Goal: Task Accomplishment & Management: Manage account settings

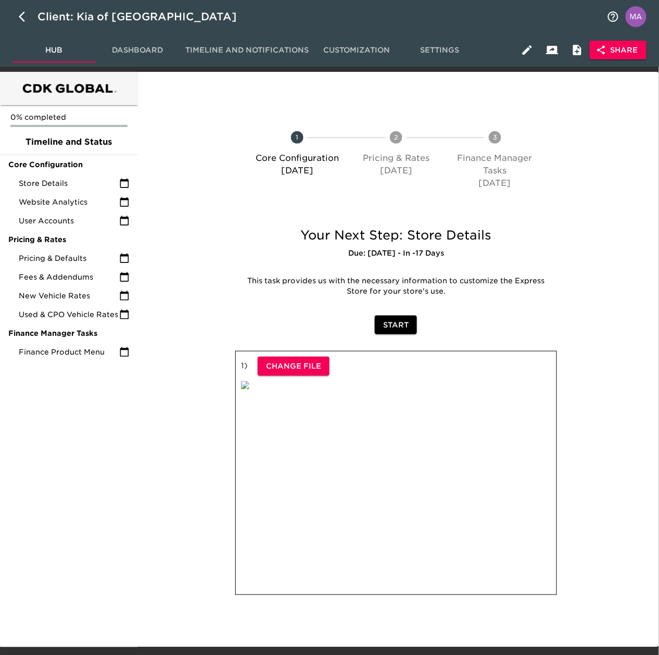
click at [121, 519] on div "0% completed Timeline and Status Core Configuration Store Details Website Analy…" at bounding box center [69, 359] width 138 height 575
click at [62, 253] on span "Pricing & Defaults" at bounding box center [69, 258] width 100 height 10
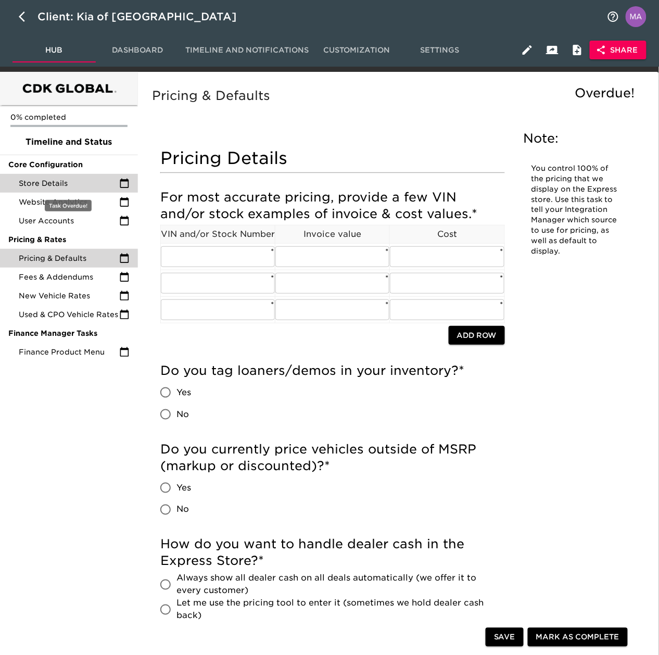
click at [86, 184] on span "Store Details" at bounding box center [69, 183] width 100 height 10
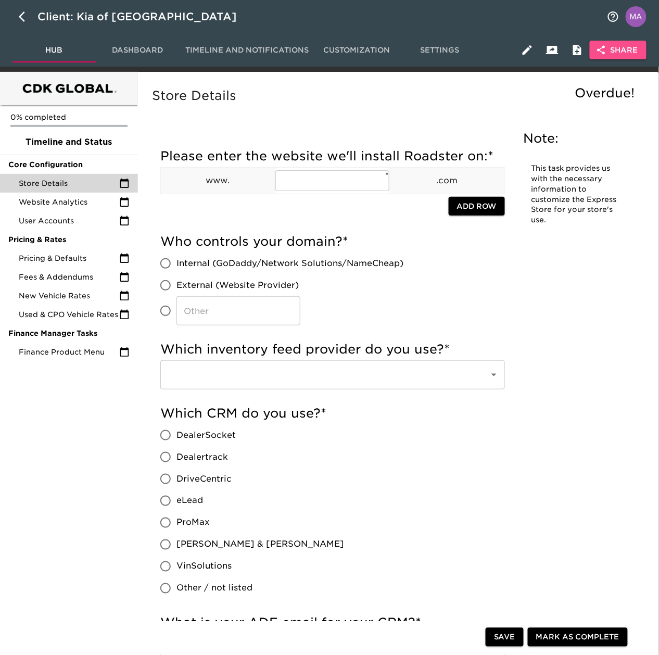
click at [607, 50] on span "Share" at bounding box center [618, 50] width 40 height 13
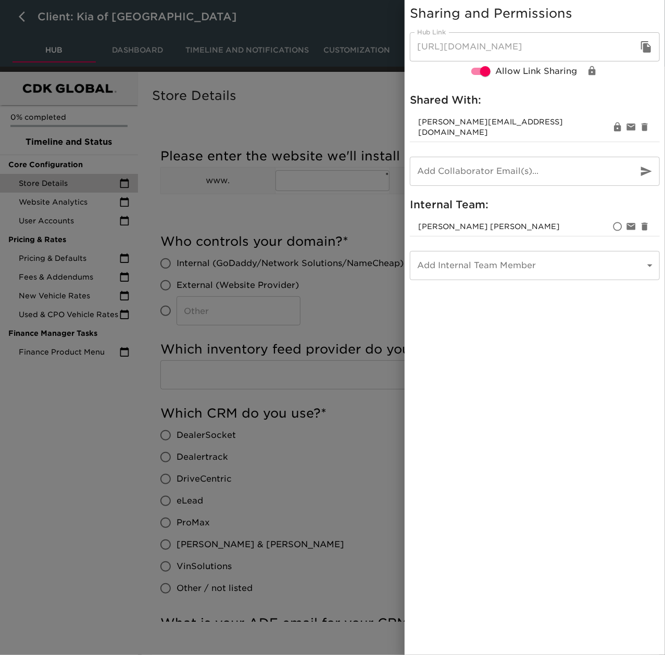
click at [90, 443] on div at bounding box center [332, 327] width 665 height 655
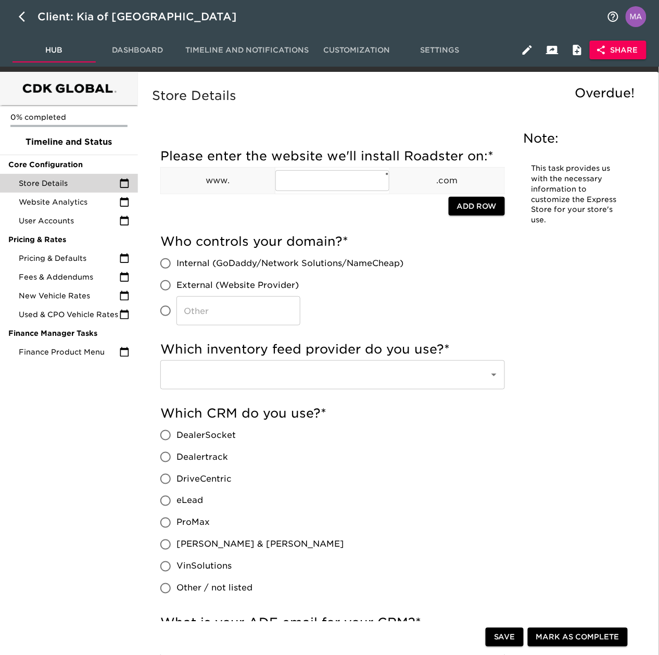
click at [618, 46] on span "Share" at bounding box center [618, 50] width 40 height 13
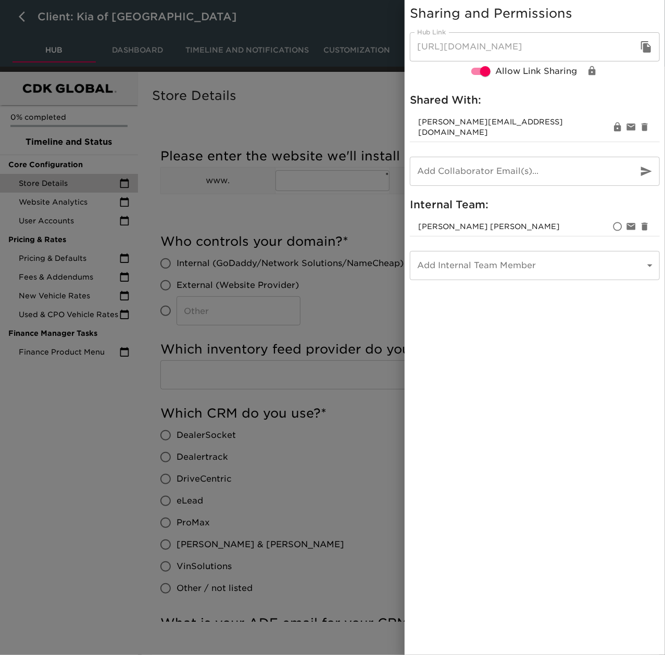
click at [92, 501] on div at bounding box center [332, 327] width 665 height 655
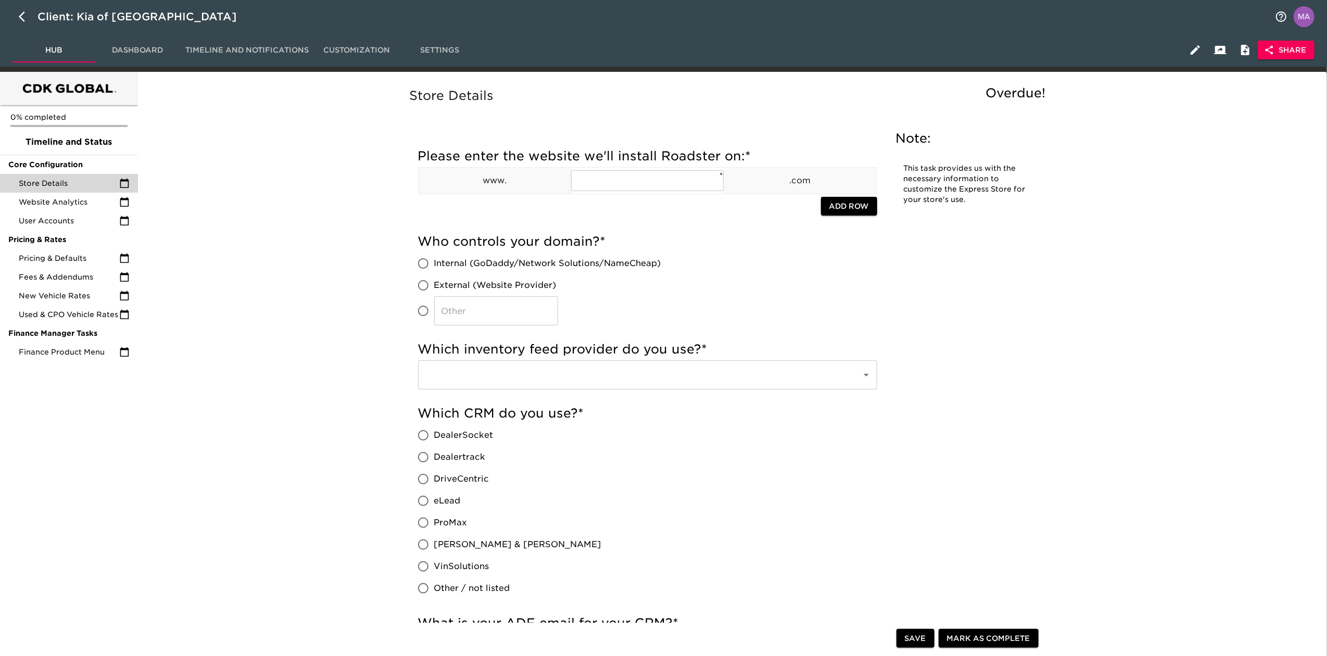
click at [241, 17] on icon "button" at bounding box center [245, 18] width 8 height 8
drag, startPoint x: 80, startPoint y: 20, endPoint x: 125, endPoint y: 84, distance: 78.4
click at [78, 23] on input "Kia of [GEOGRAPHIC_DATA]" at bounding box center [652, 16] width 1231 height 17
drag, startPoint x: 66, startPoint y: 17, endPoint x: 59, endPoint y: 17, distance: 6.2
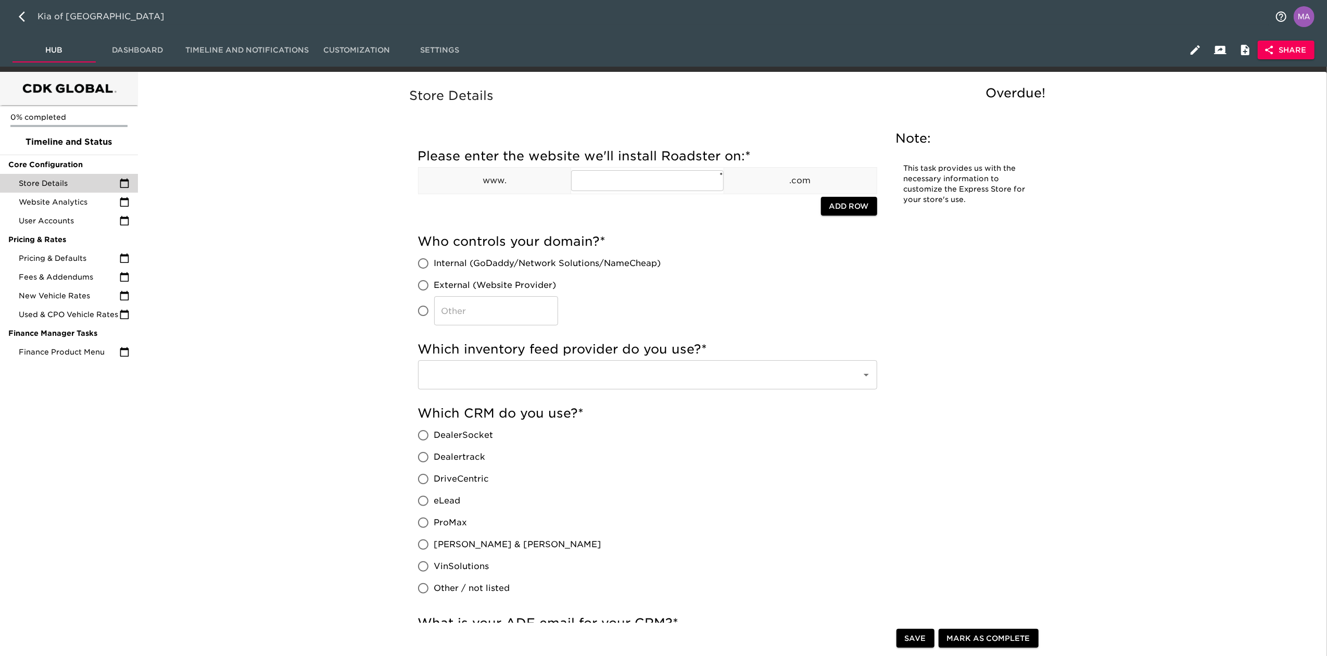
click at [59, 17] on input "Kia of [GEOGRAPHIC_DATA]" at bounding box center [652, 16] width 1231 height 17
type input "Mechanicsville Kia"
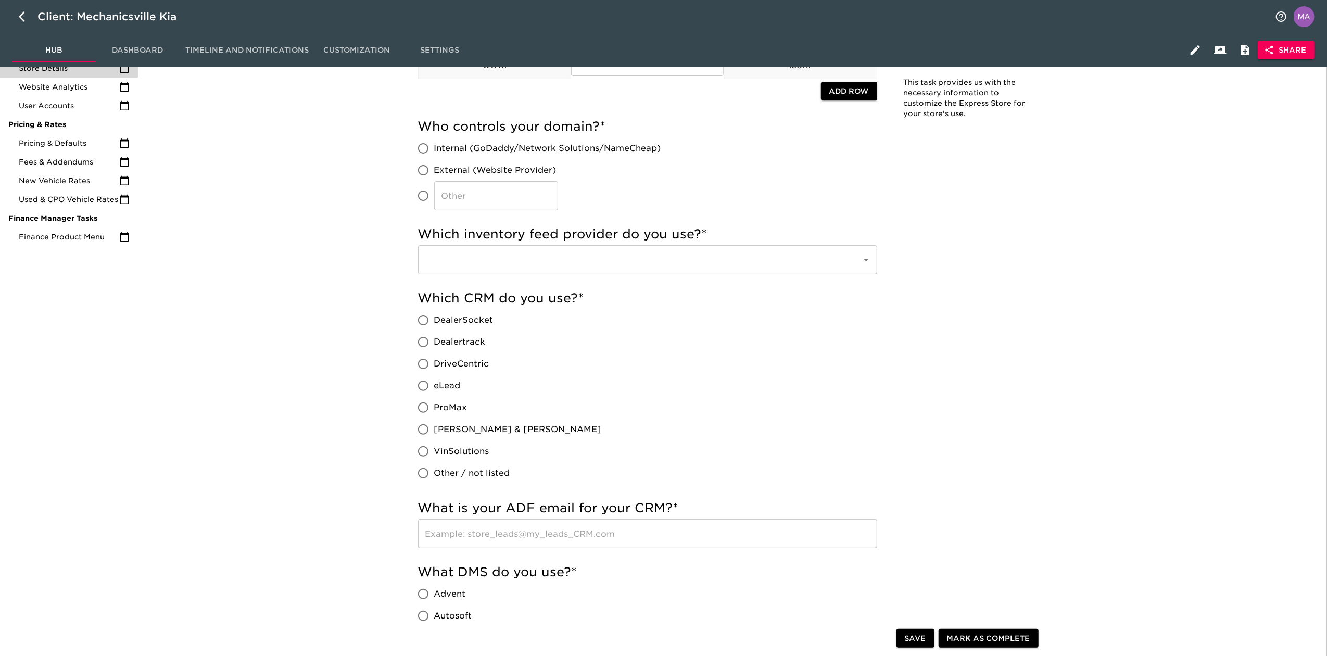
scroll to position [138, 0]
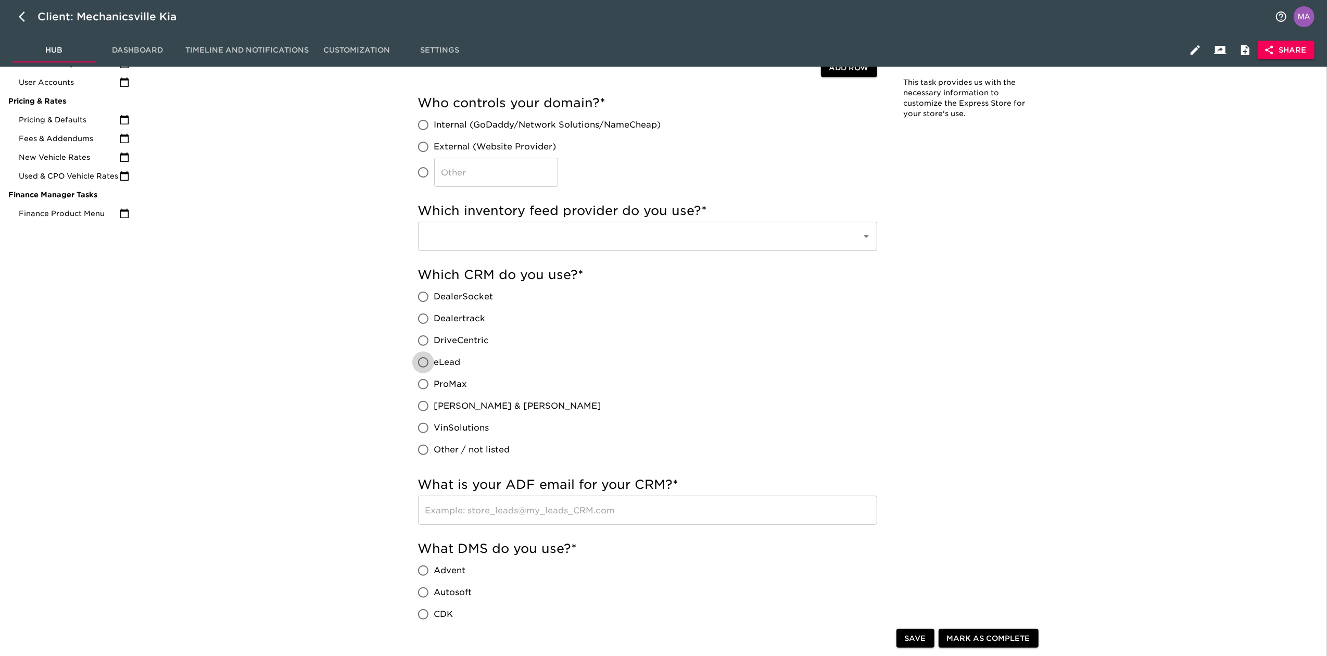
click at [423, 363] on input "eLead" at bounding box center [423, 362] width 22 height 22
radio input "true"
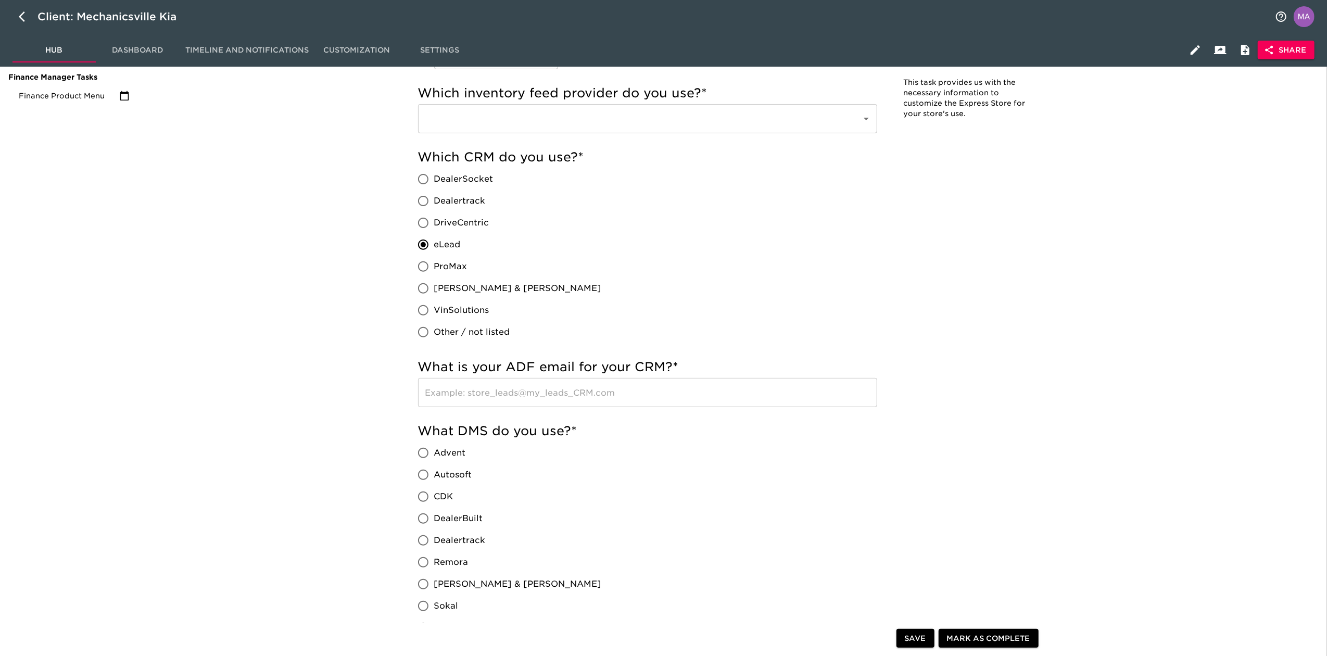
scroll to position [277, 0]
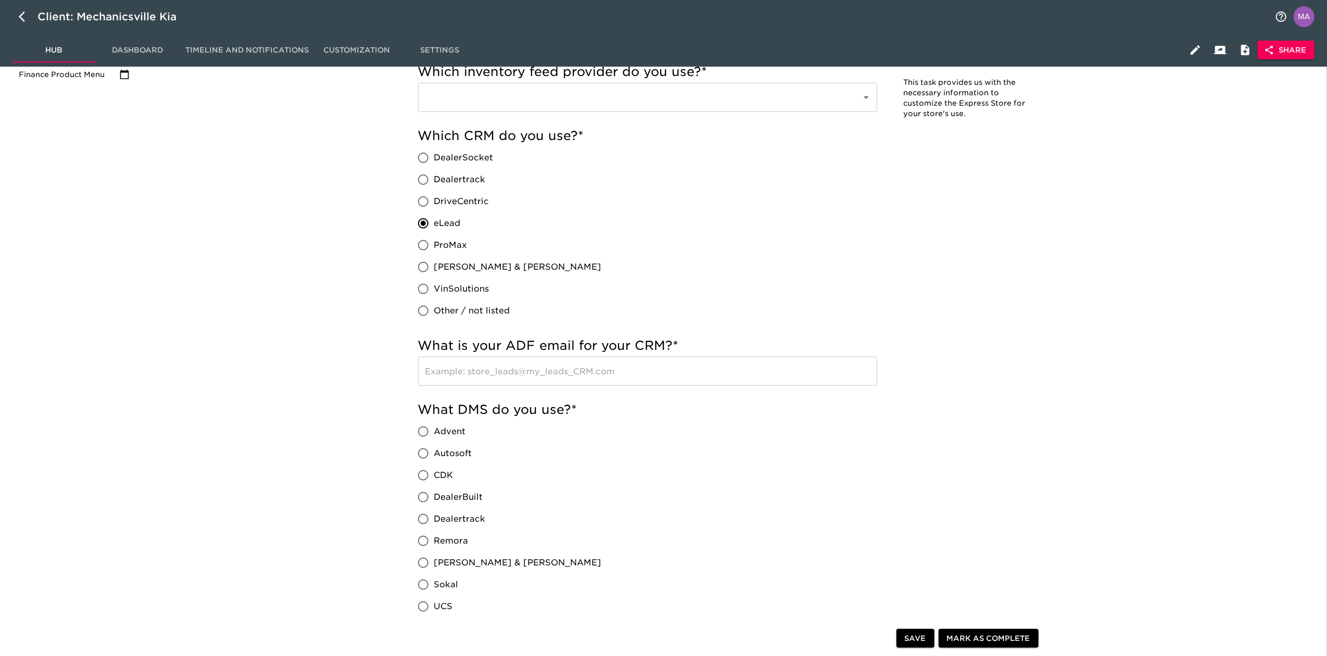
click at [425, 475] on input "CDK" at bounding box center [423, 475] width 22 height 22
radio input "true"
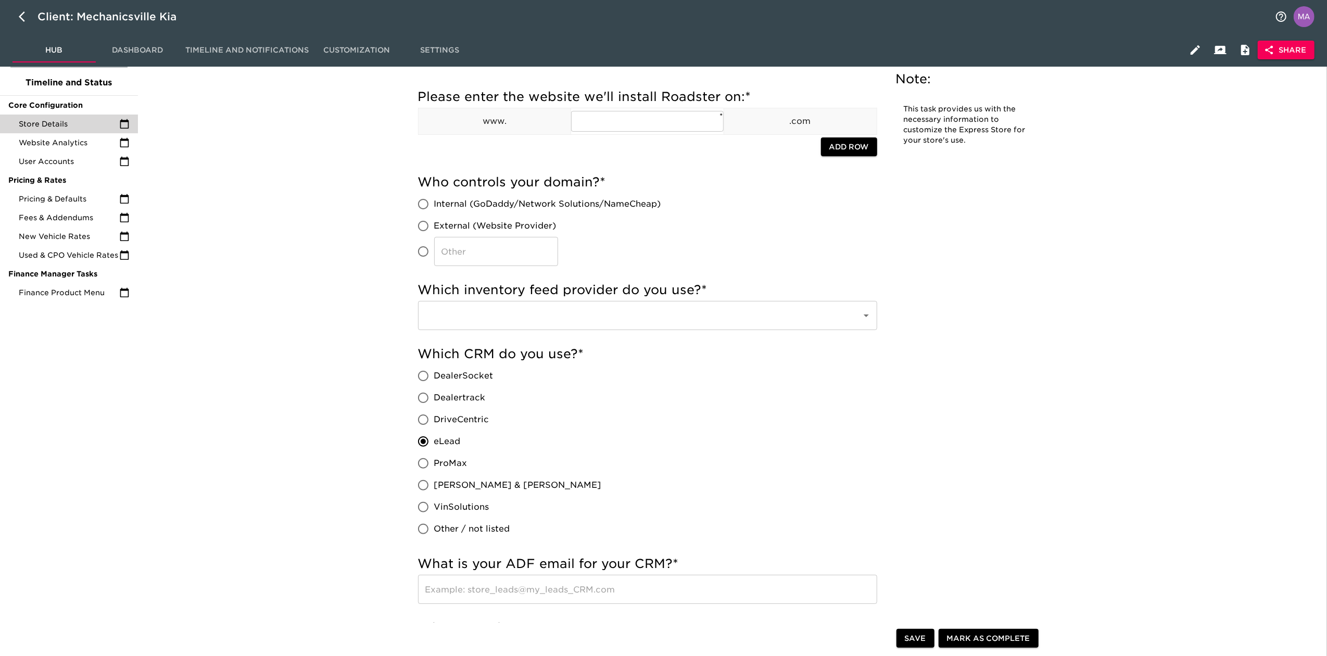
scroll to position [0, 0]
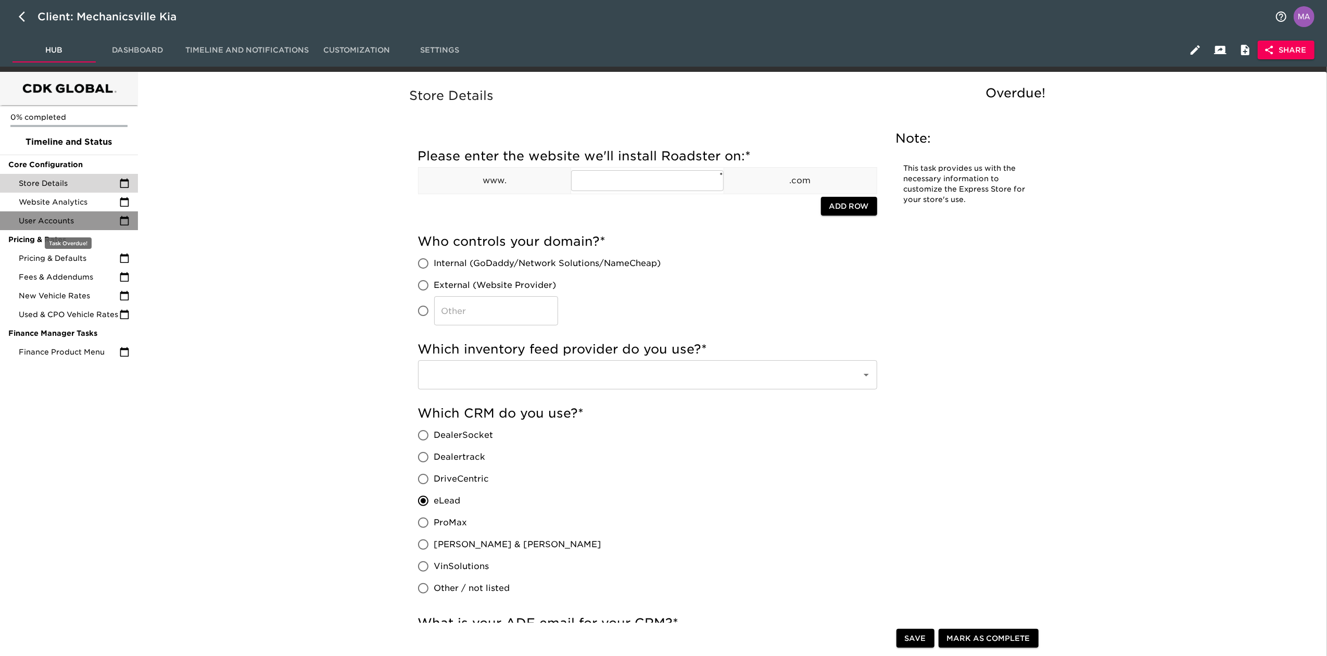
click at [98, 225] on span "User Accounts" at bounding box center [69, 220] width 100 height 10
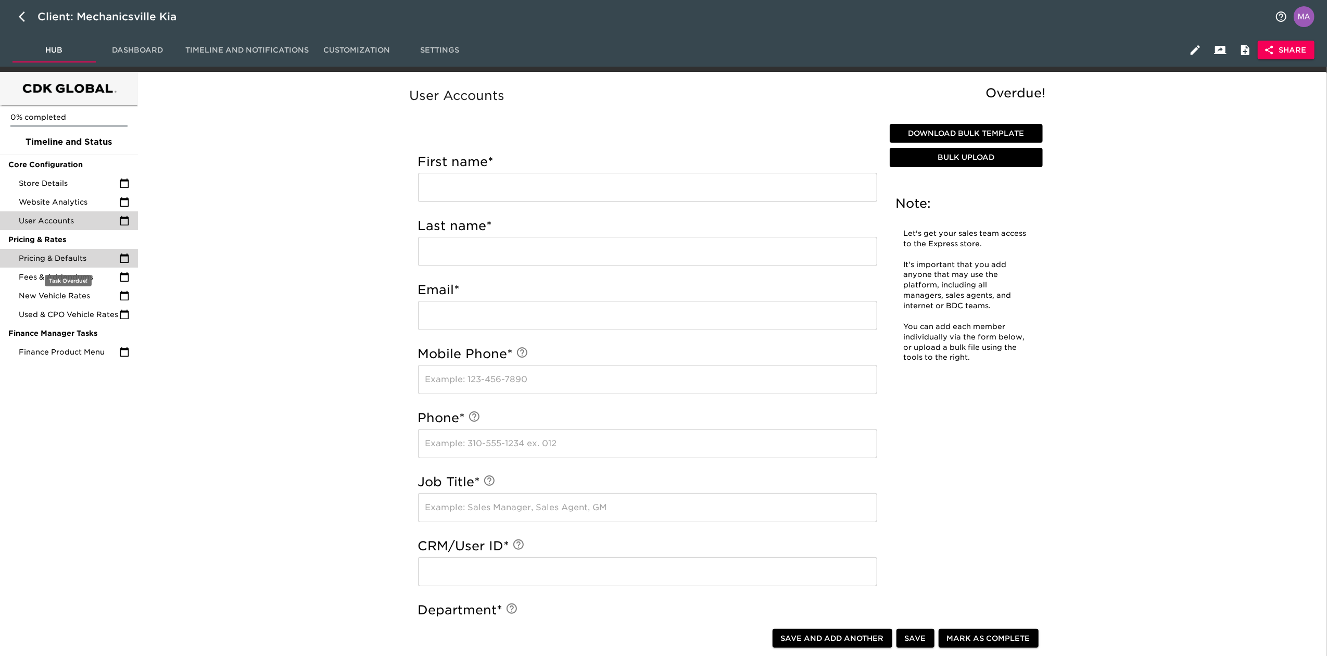
click at [97, 255] on span "Pricing & Defaults" at bounding box center [69, 258] width 100 height 10
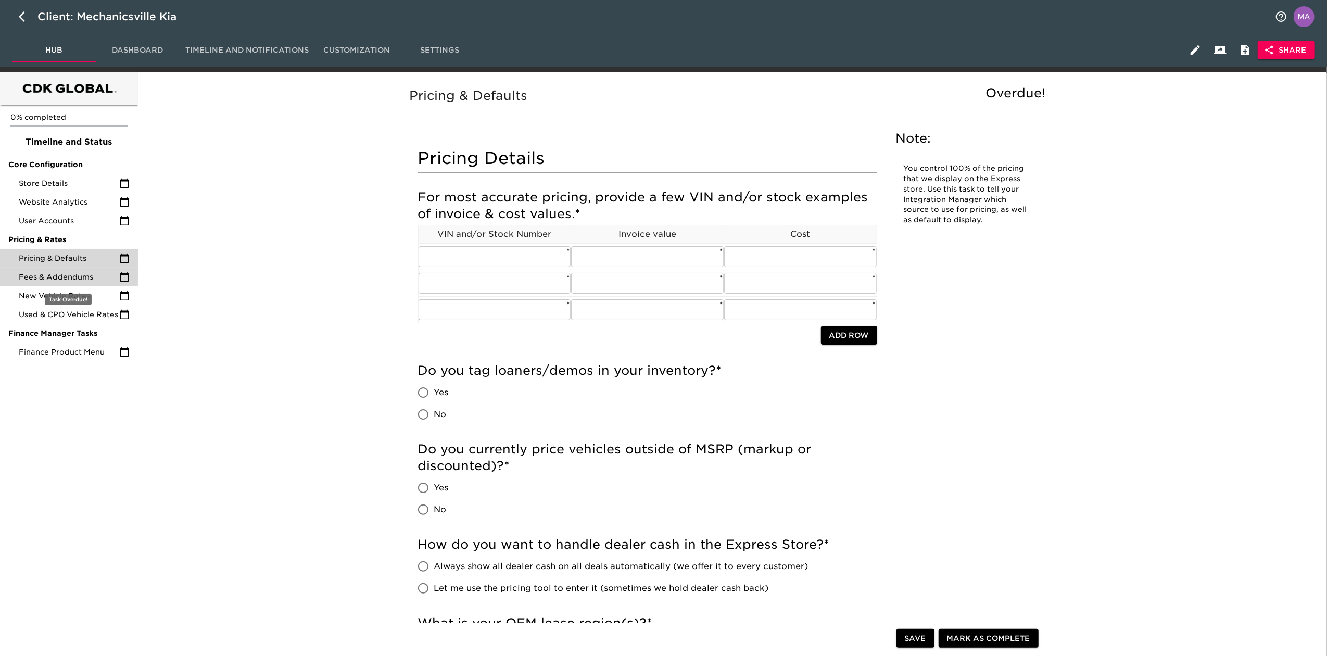
click at [52, 277] on span "Fees & Addendums" at bounding box center [69, 277] width 100 height 10
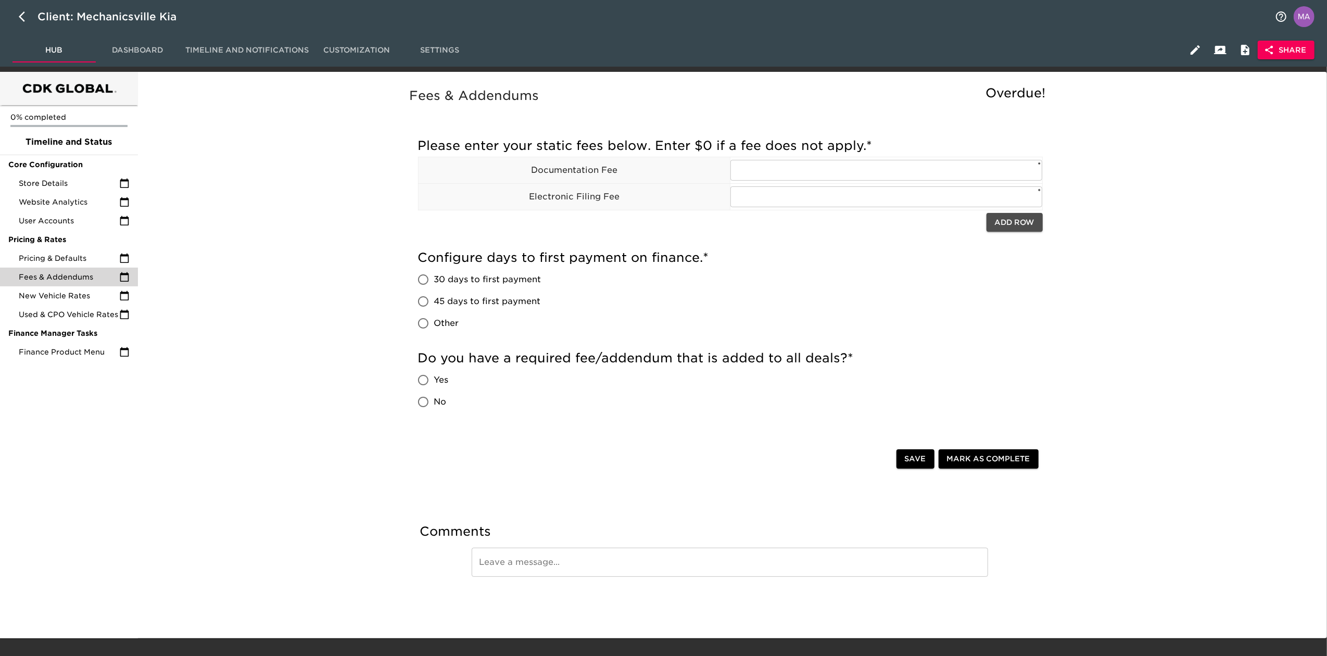
click at [658, 223] on span "Add Row" at bounding box center [1015, 222] width 40 height 13
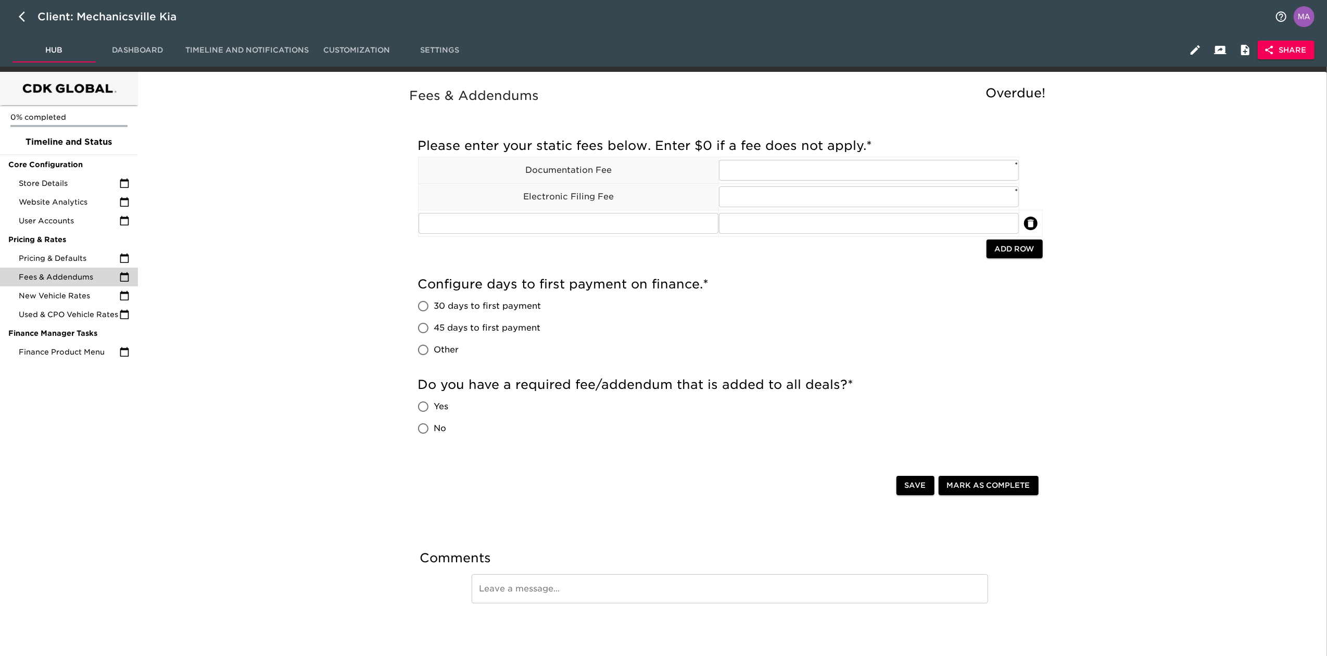
click at [658, 254] on span "Add Row" at bounding box center [1015, 249] width 40 height 13
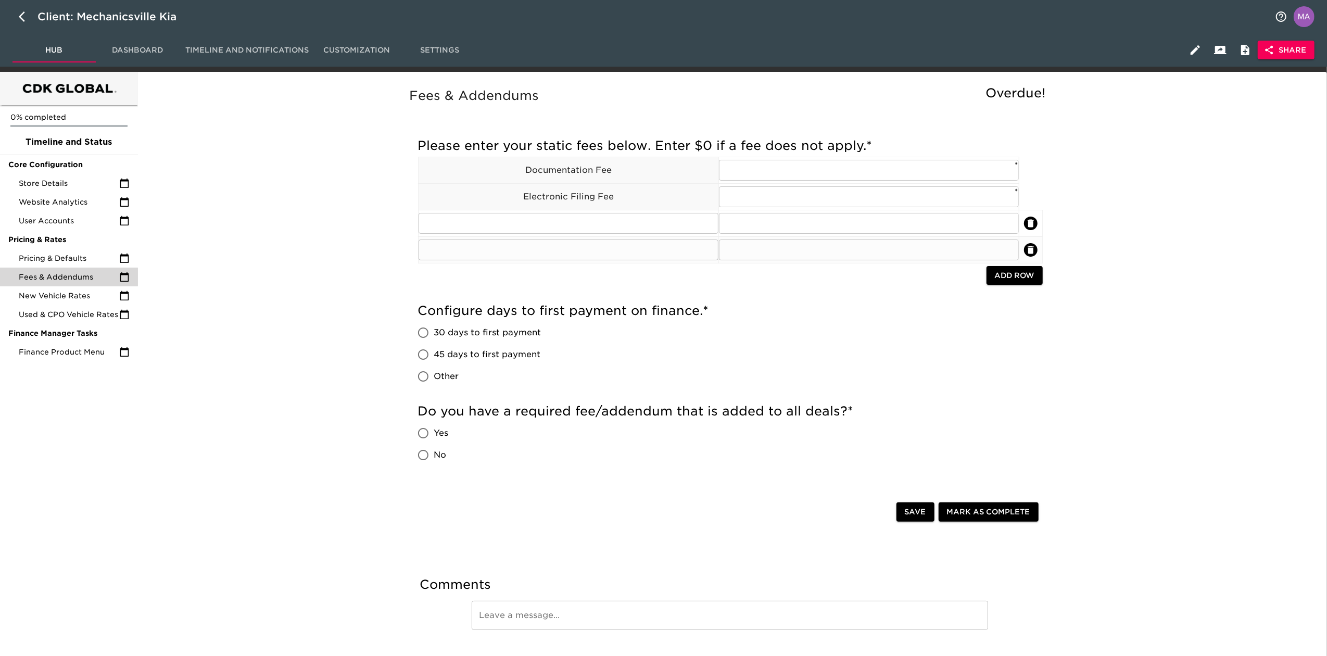
click at [658, 253] on icon "delete" at bounding box center [1030, 250] width 6 height 8
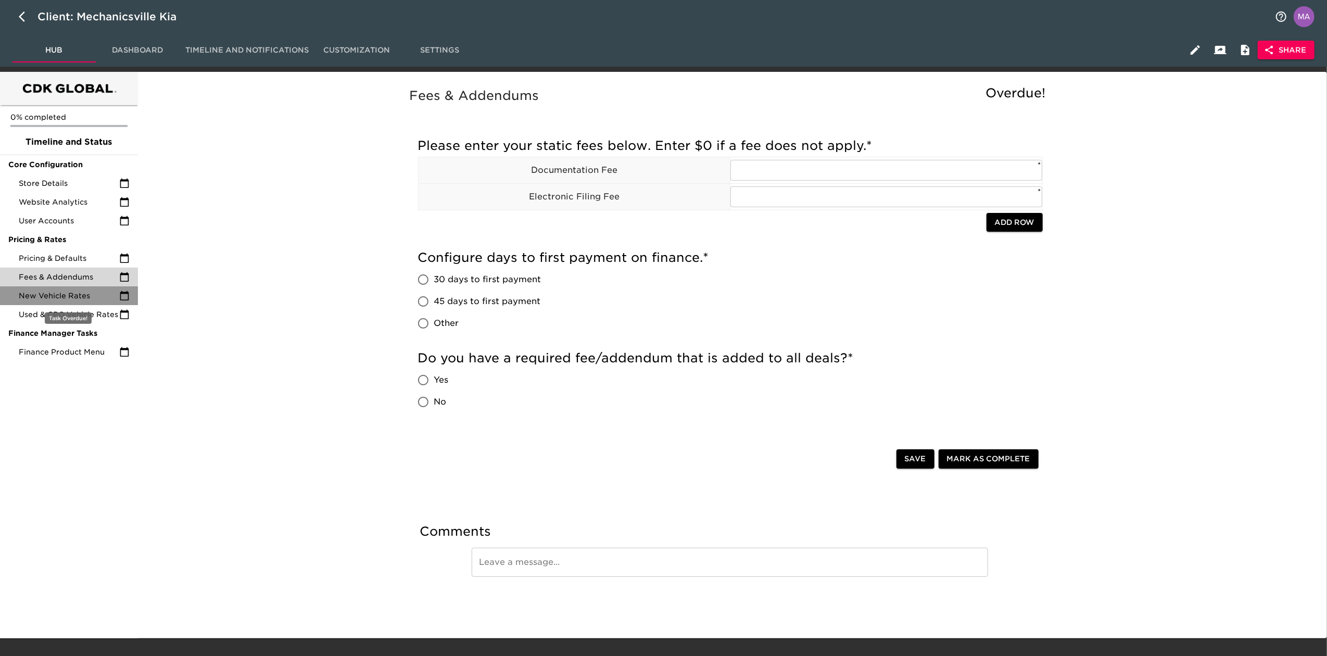
click at [82, 297] on span "New Vehicle Rates" at bounding box center [69, 295] width 100 height 10
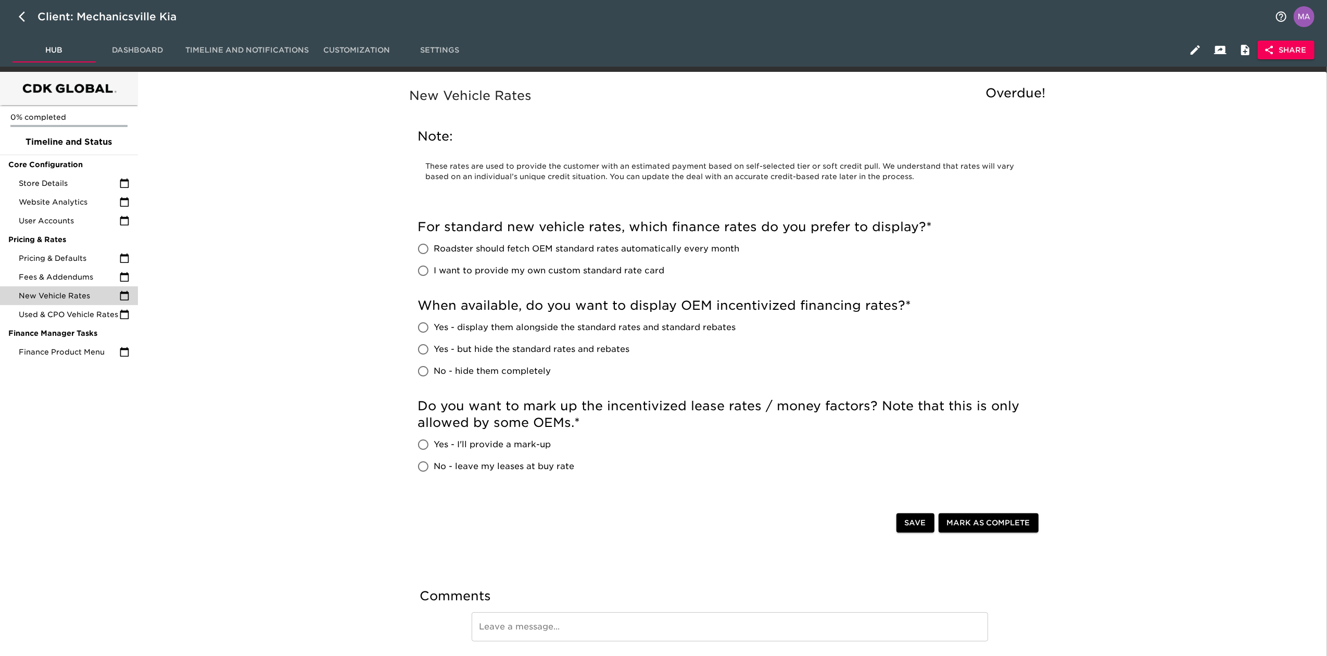
scroll to position [69, 0]
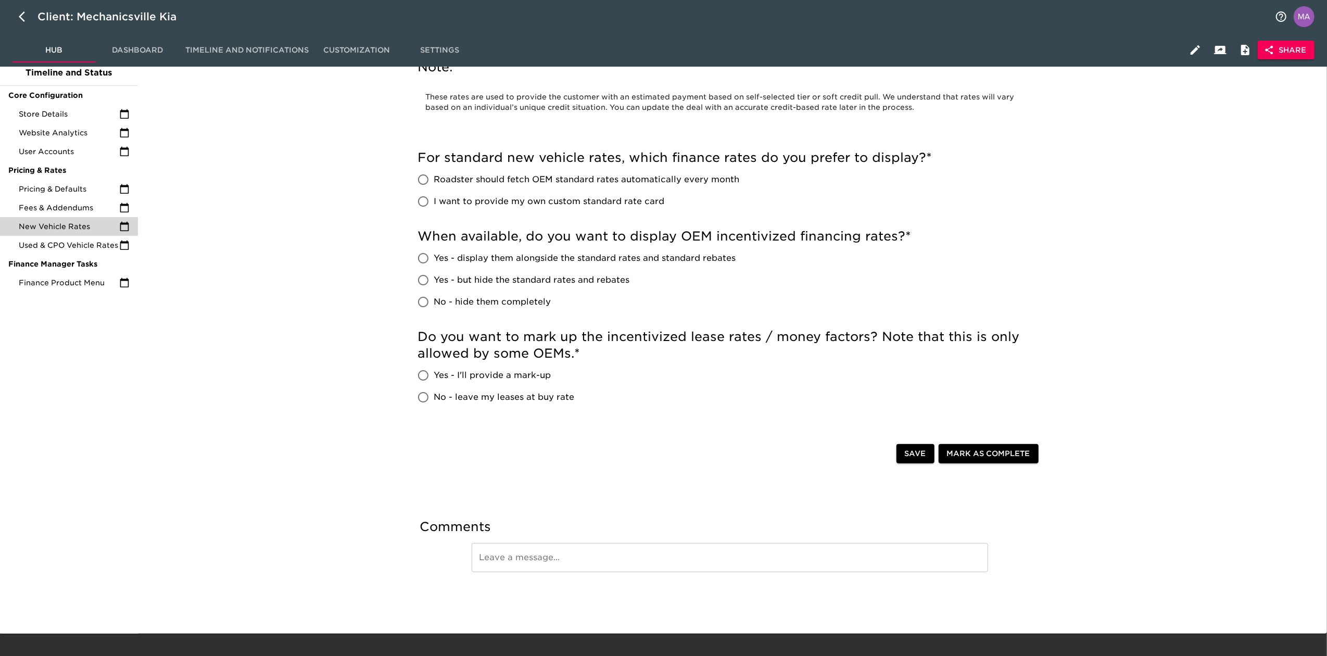
click at [432, 374] on input "Yes - I'll provide a mark-up" at bounding box center [423, 375] width 22 height 22
radio input "true"
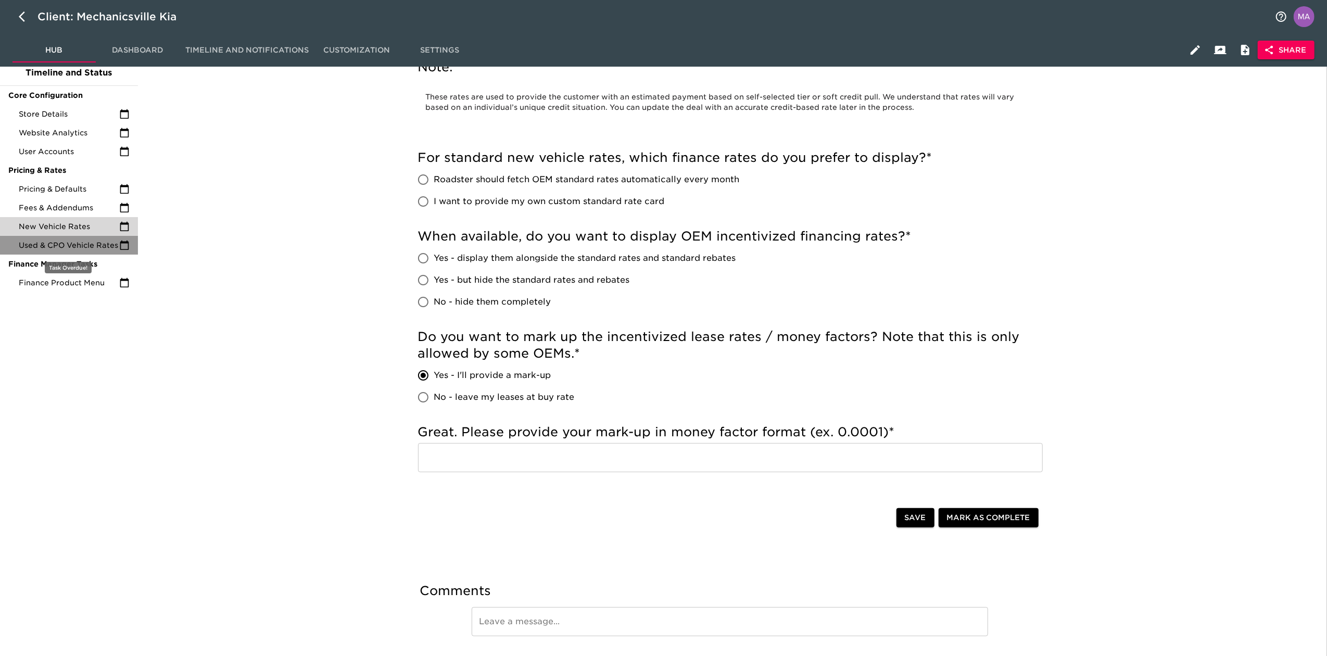
click at [96, 245] on span "Used & CPO Vehicle Rates" at bounding box center [69, 245] width 100 height 10
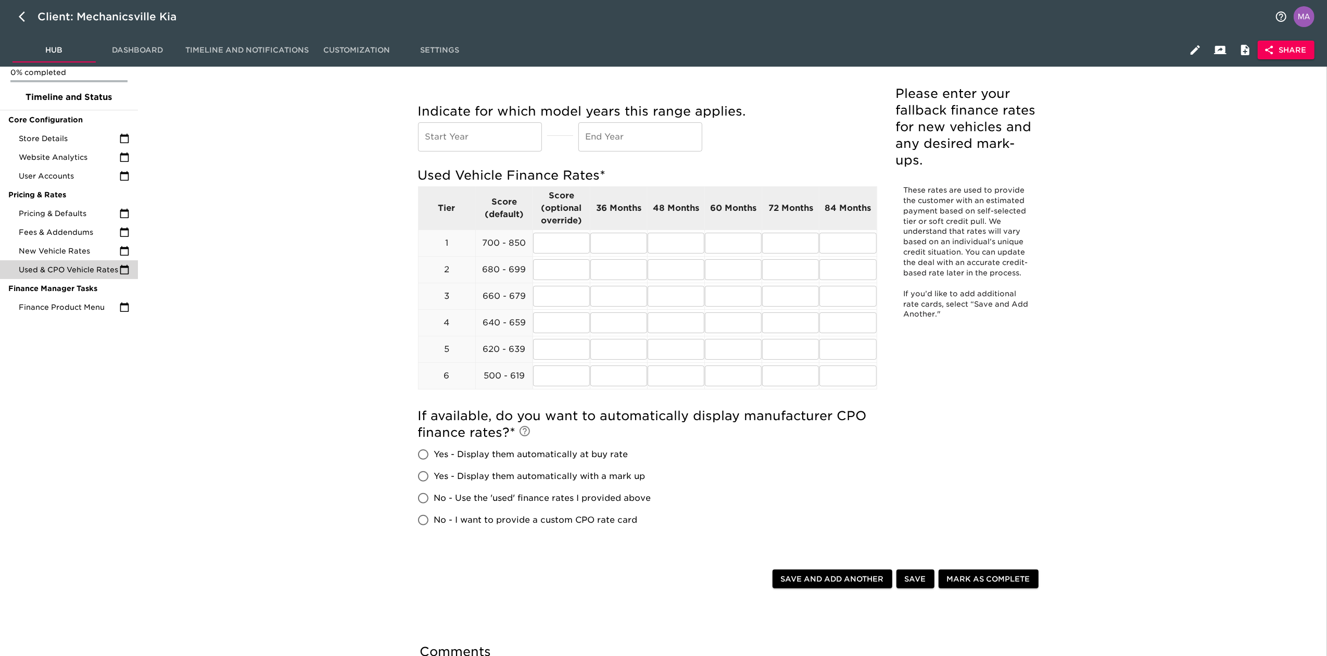
scroll to position [69, 0]
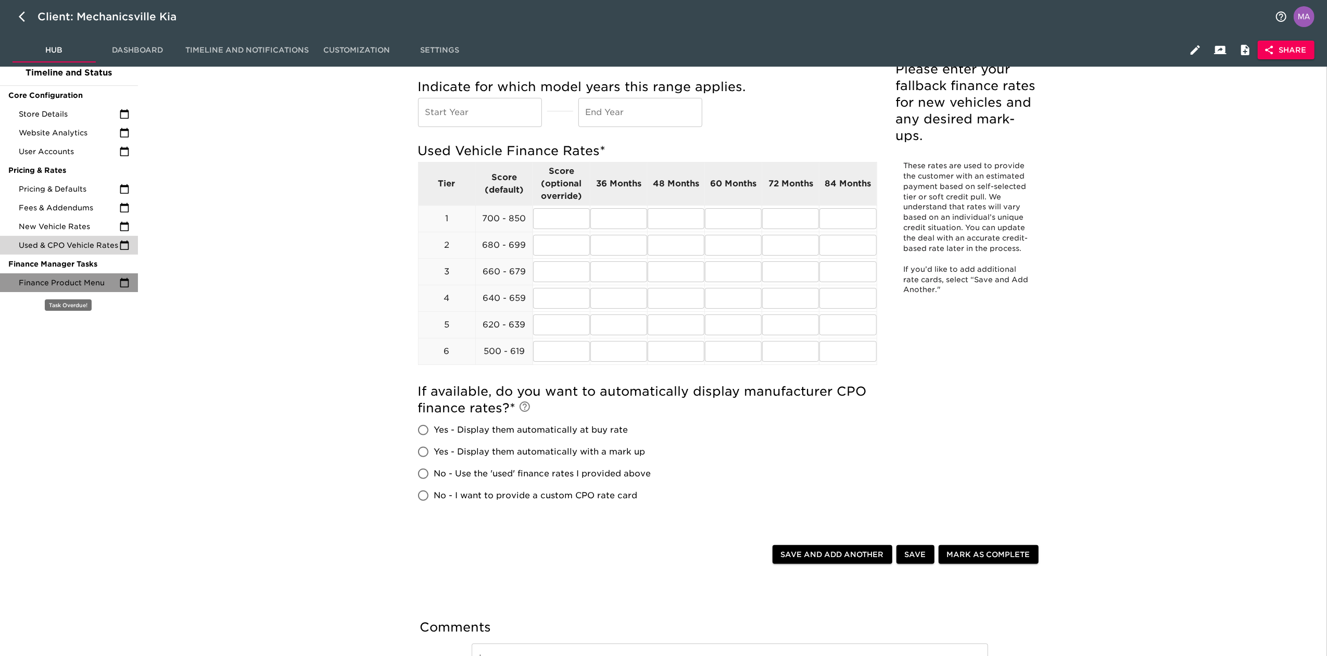
click at [66, 284] on span "Finance Product Menu" at bounding box center [69, 282] width 100 height 10
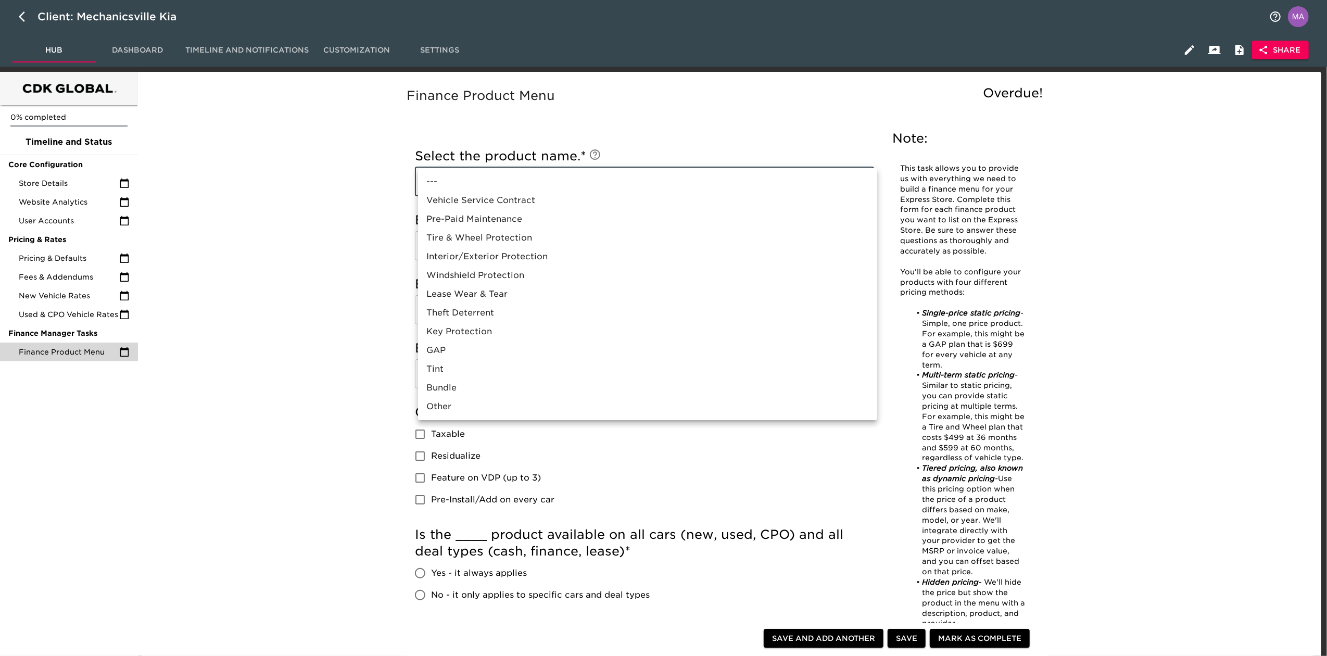
click at [437, 185] on body "Client: Mechanicsville Kia Hub Dashboard Timeline and Notifications Customizati…" at bounding box center [663, 532] width 1327 height 1065
click at [334, 392] on div at bounding box center [666, 328] width 1332 height 656
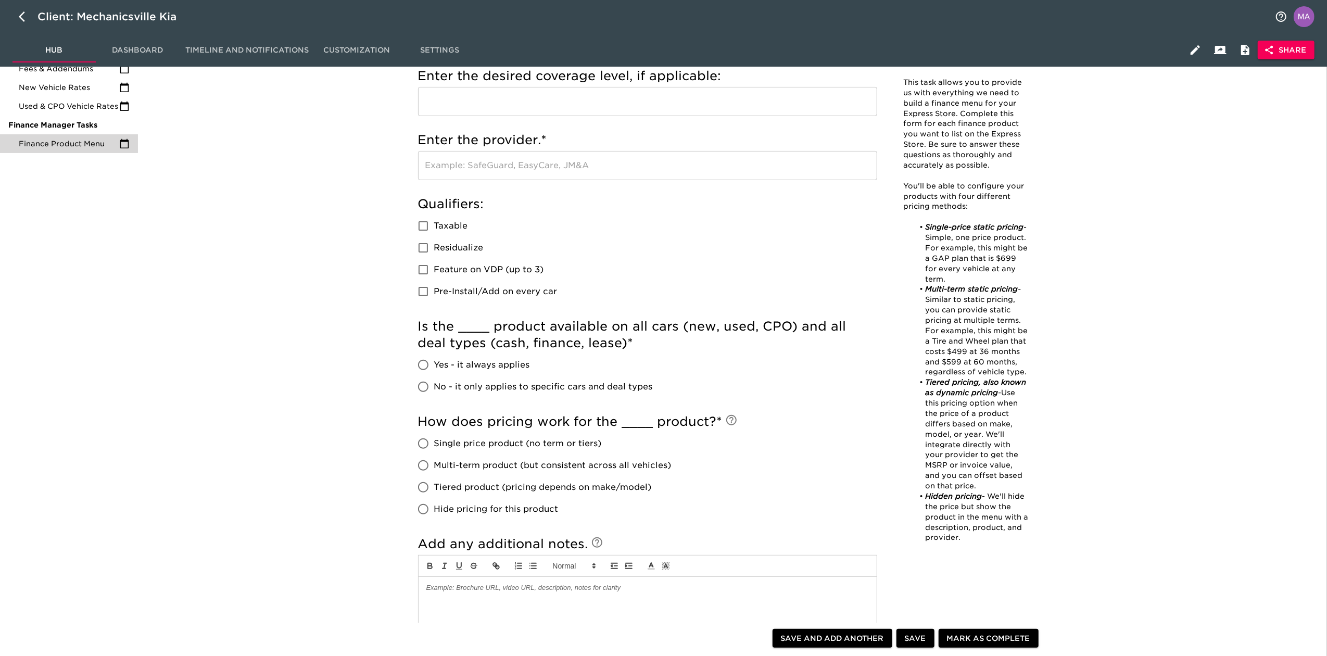
scroll to position [277, 0]
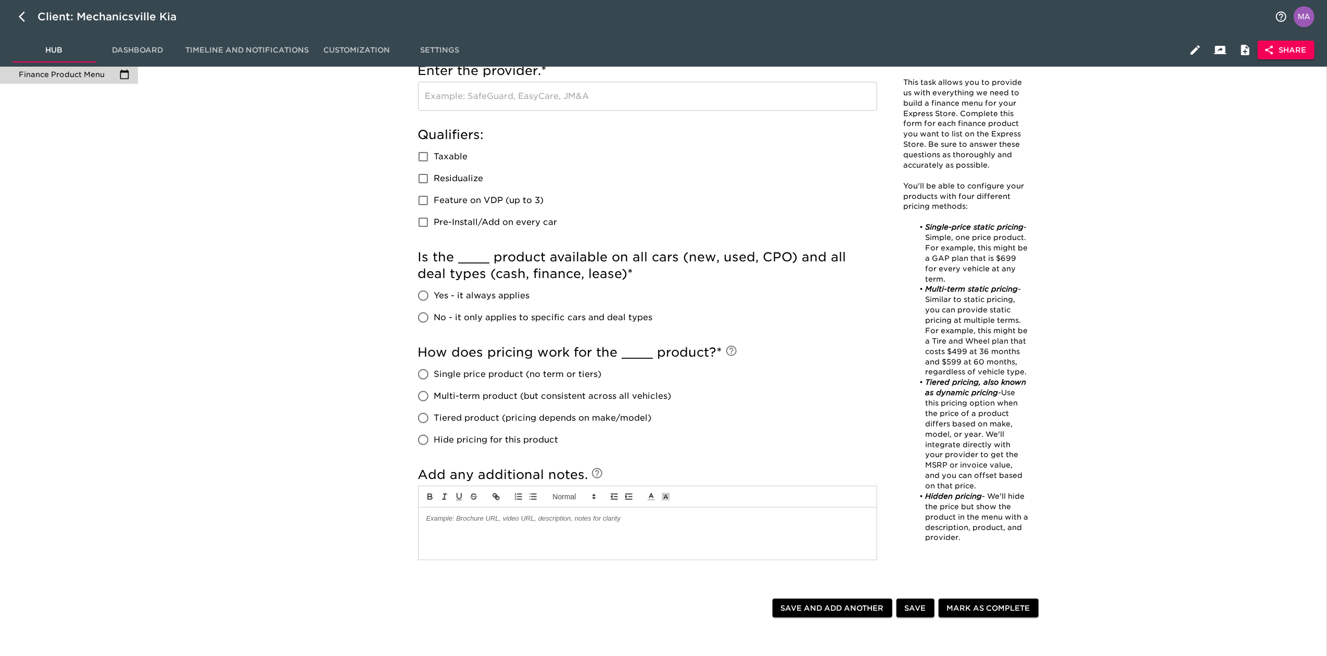
click at [419, 315] on input "No - it only applies to specific cars and deal types" at bounding box center [423, 318] width 22 height 22
radio input "true"
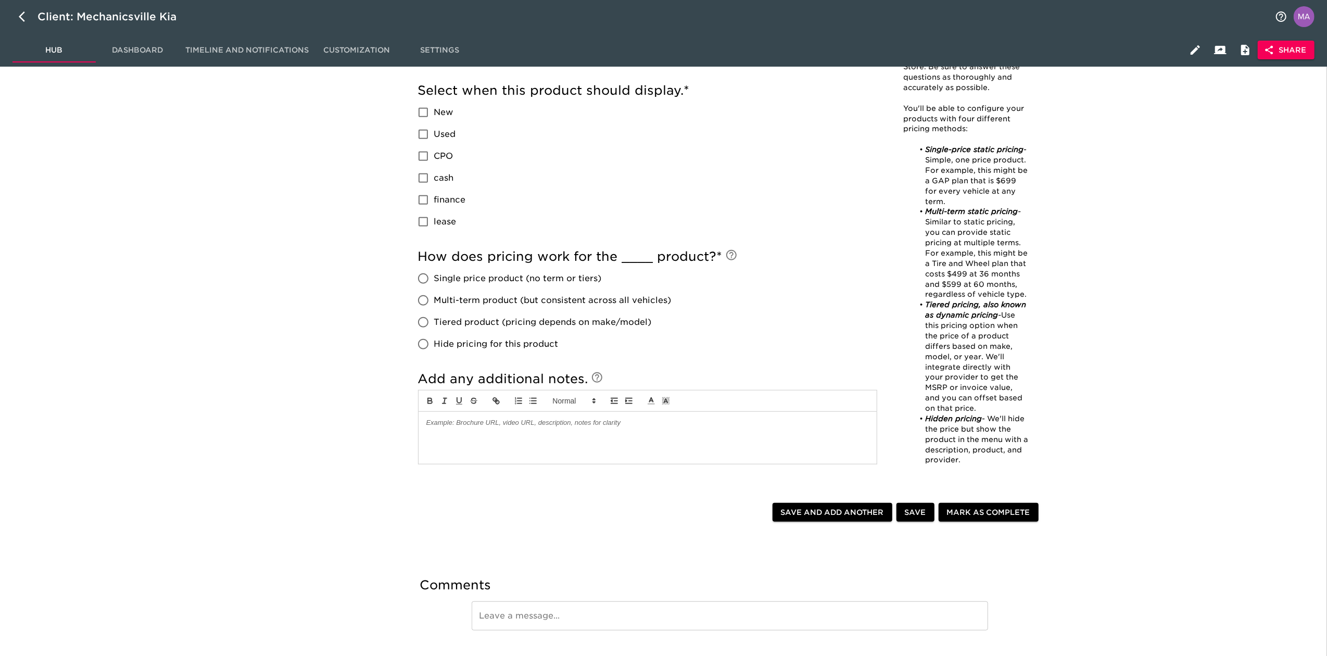
scroll to position [555, 0]
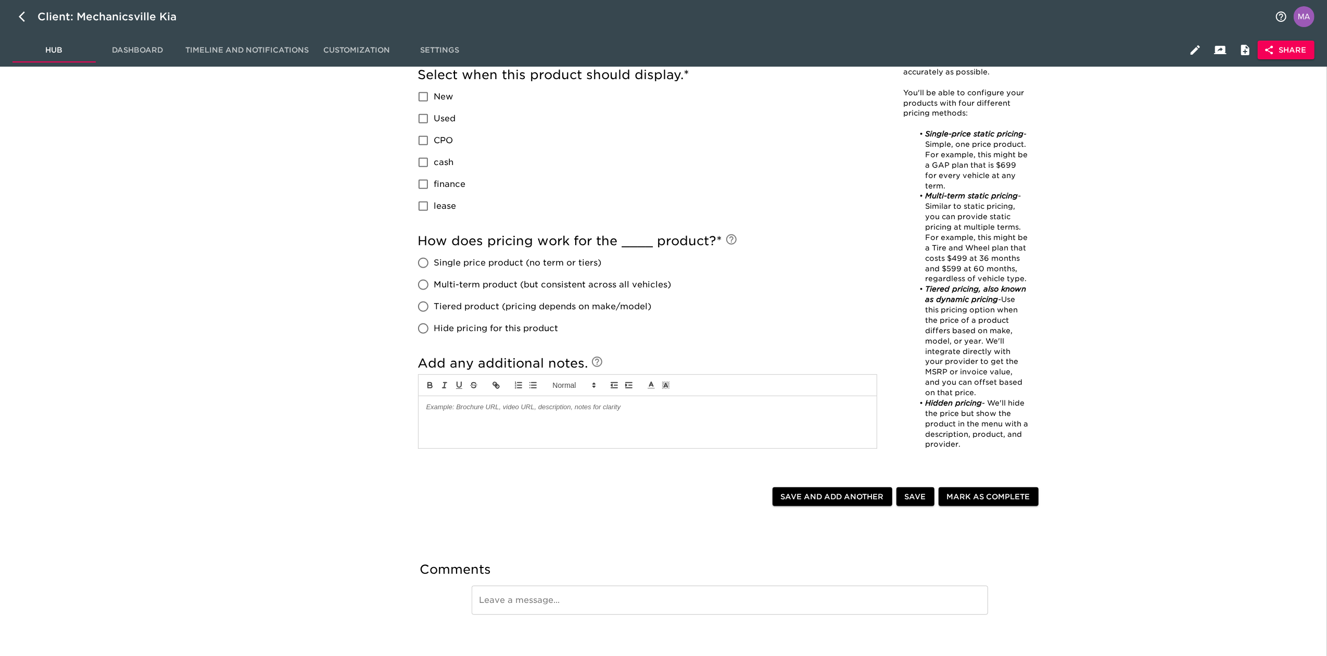
click at [419, 309] on input "Tiered product (pricing depends on make/model)" at bounding box center [423, 307] width 22 height 22
radio input "true"
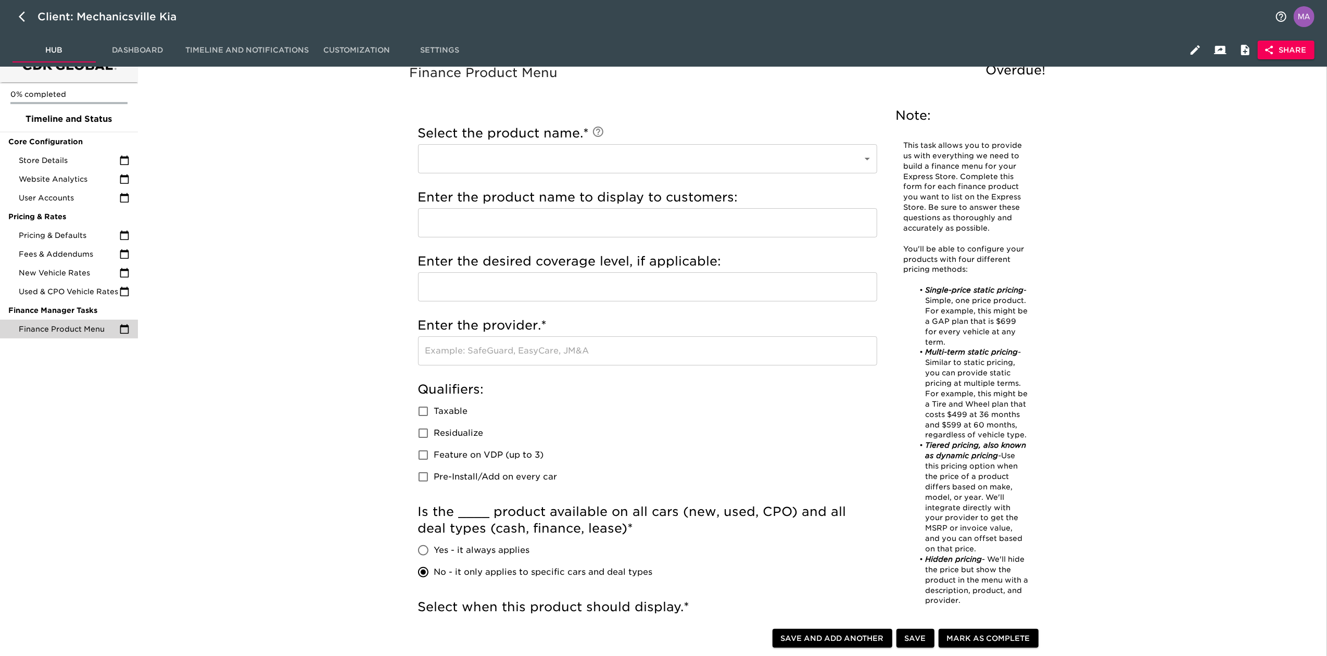
scroll to position [0, 0]
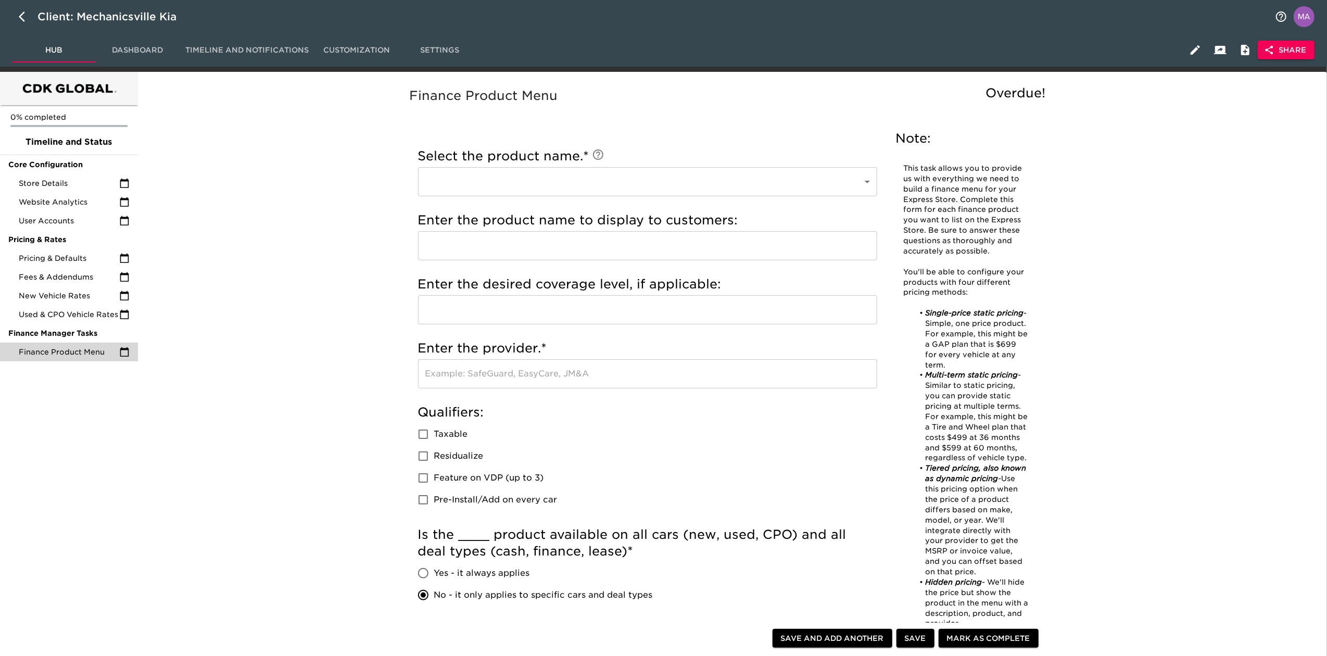
click at [88, 178] on span "Store Details" at bounding box center [69, 183] width 100 height 10
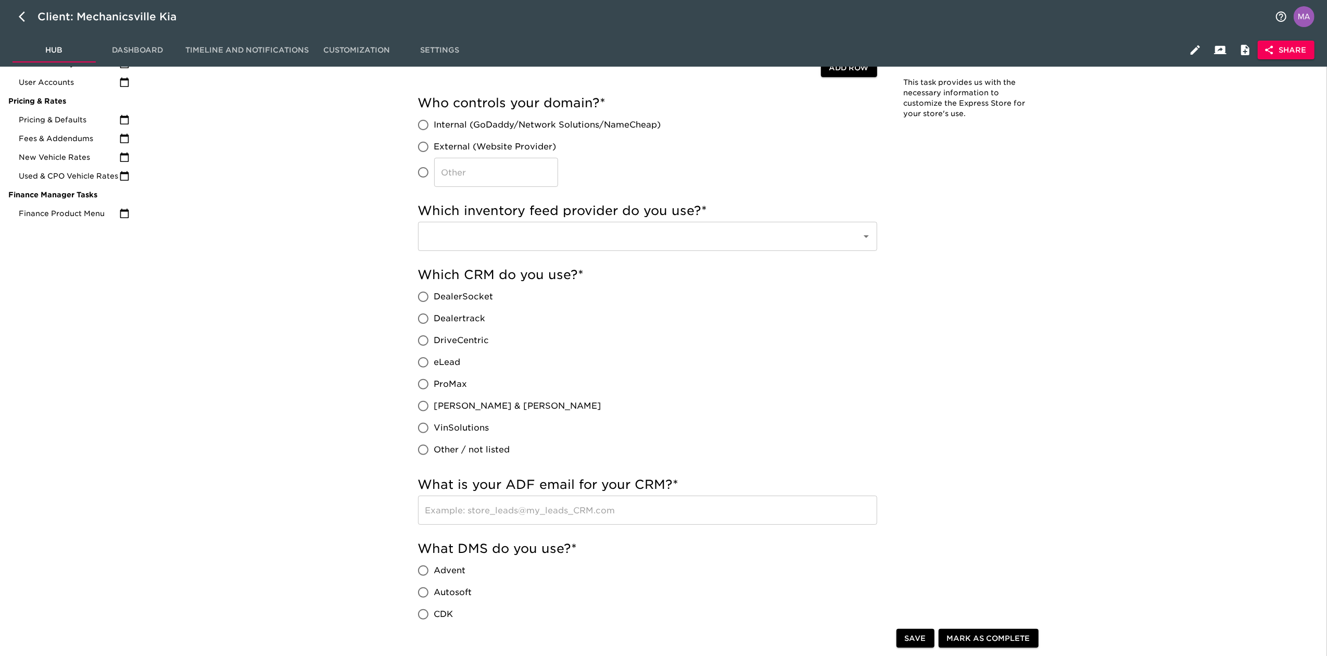
scroll to position [69, 0]
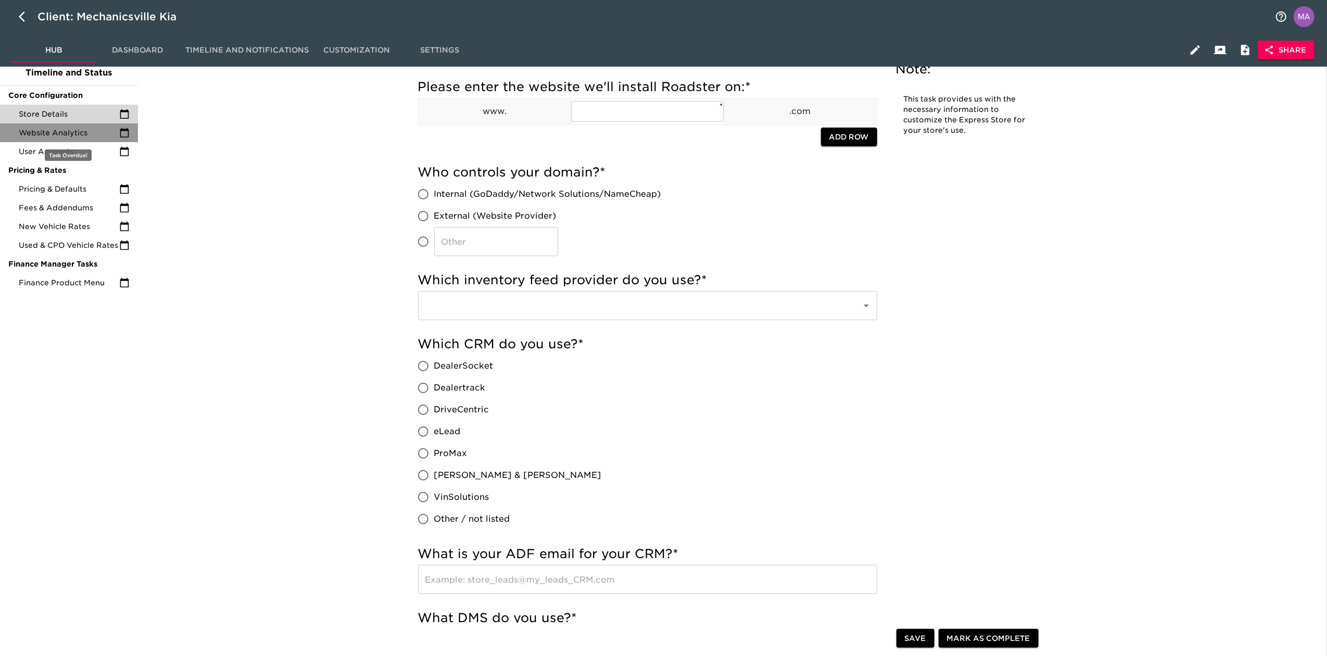
click at [80, 135] on span "Website Analytics" at bounding box center [69, 133] width 100 height 10
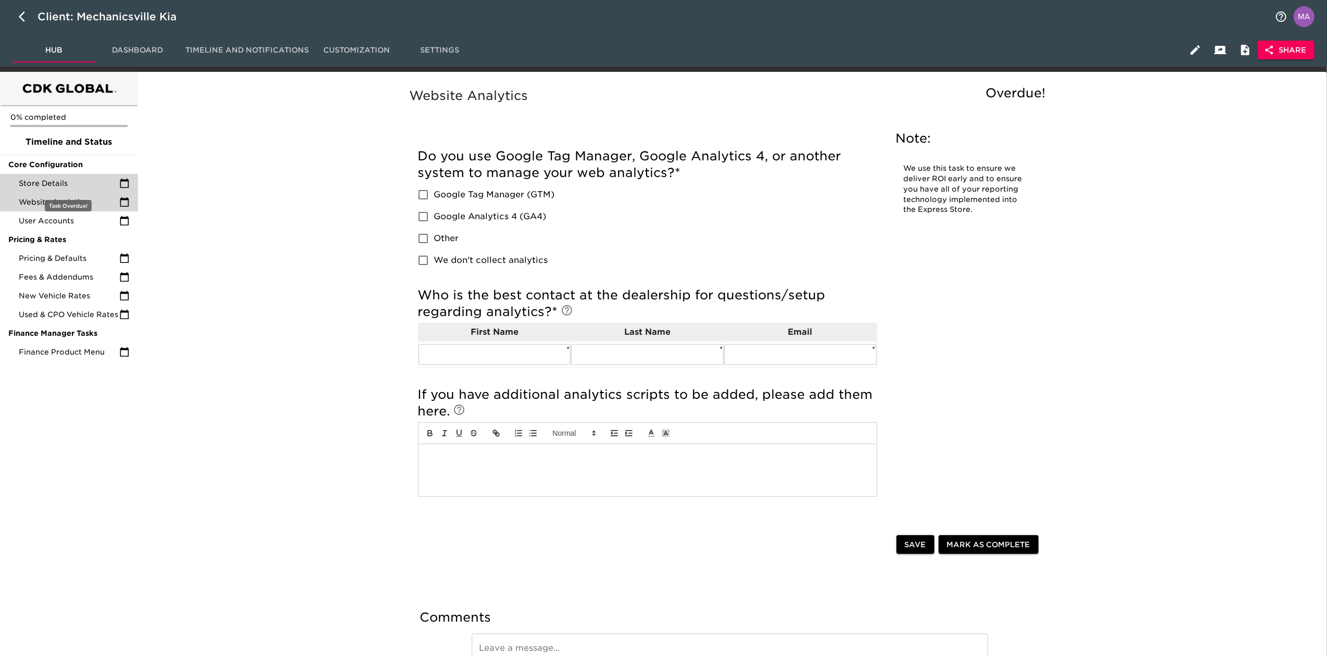
click at [63, 180] on span "Store Details" at bounding box center [69, 183] width 100 height 10
